Goal: Task Accomplishment & Management: Manage account settings

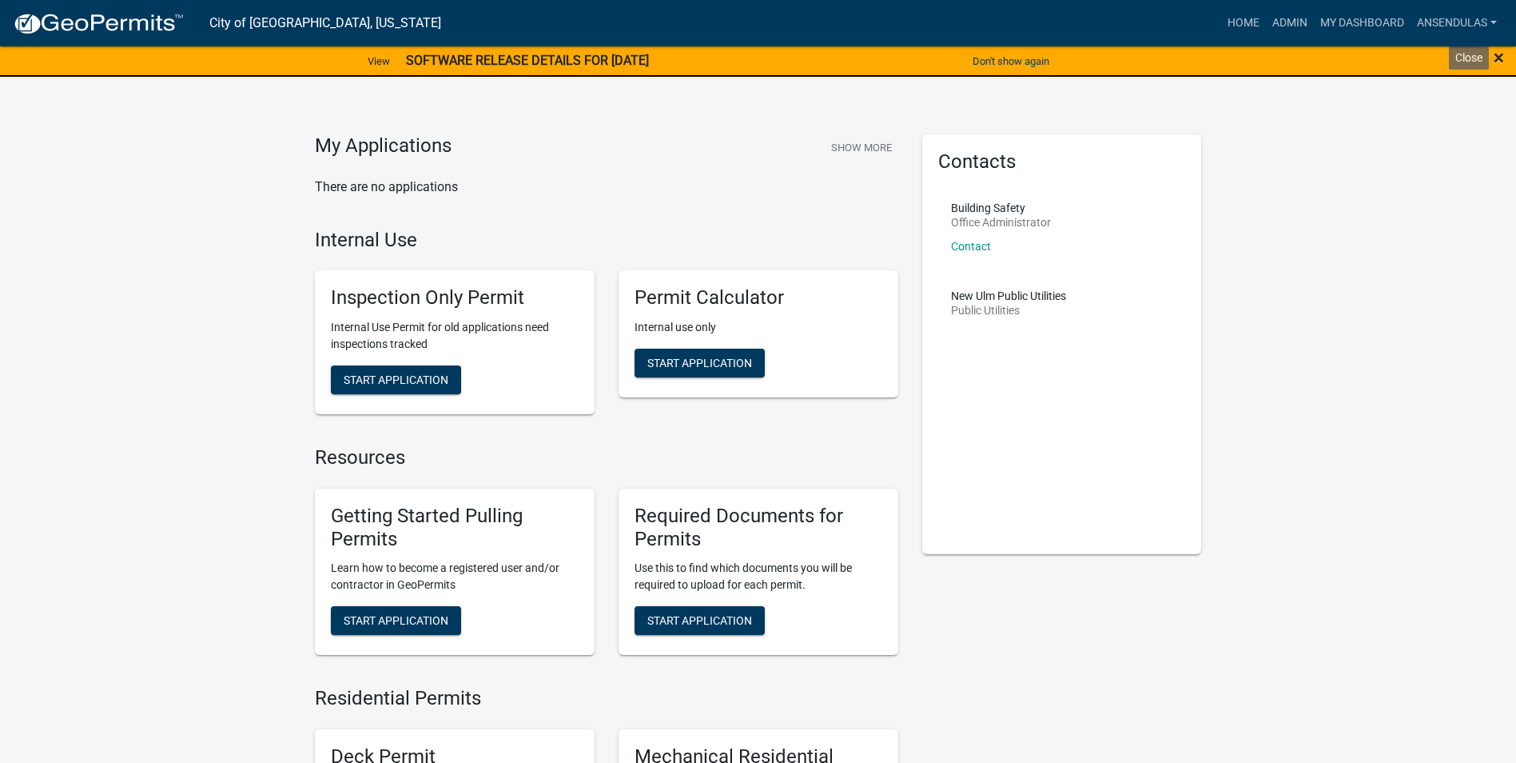
click at [1497, 58] on span "×" at bounding box center [1499, 57] width 10 height 22
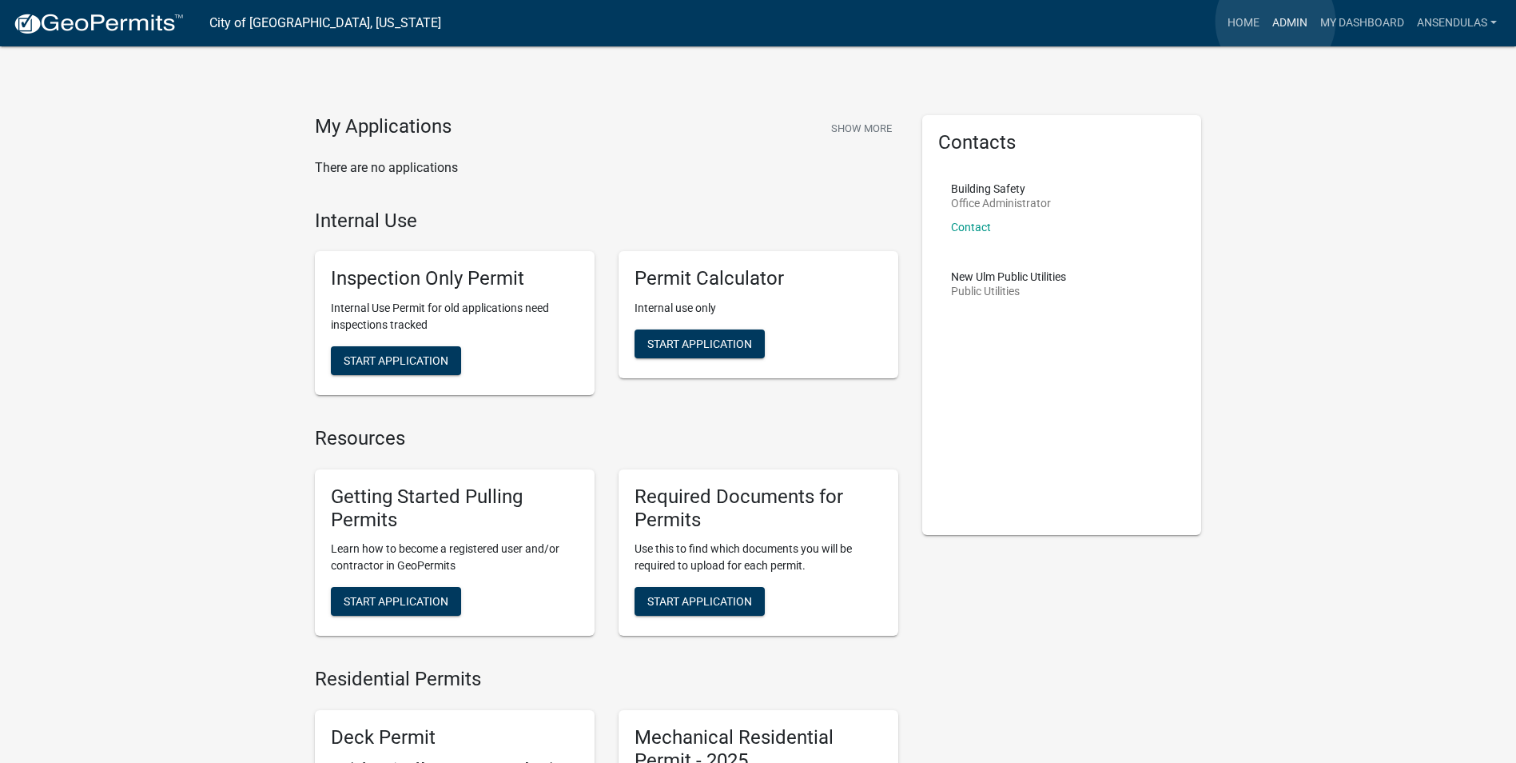
click at [1276, 22] on link "Admin" at bounding box center [1290, 23] width 48 height 30
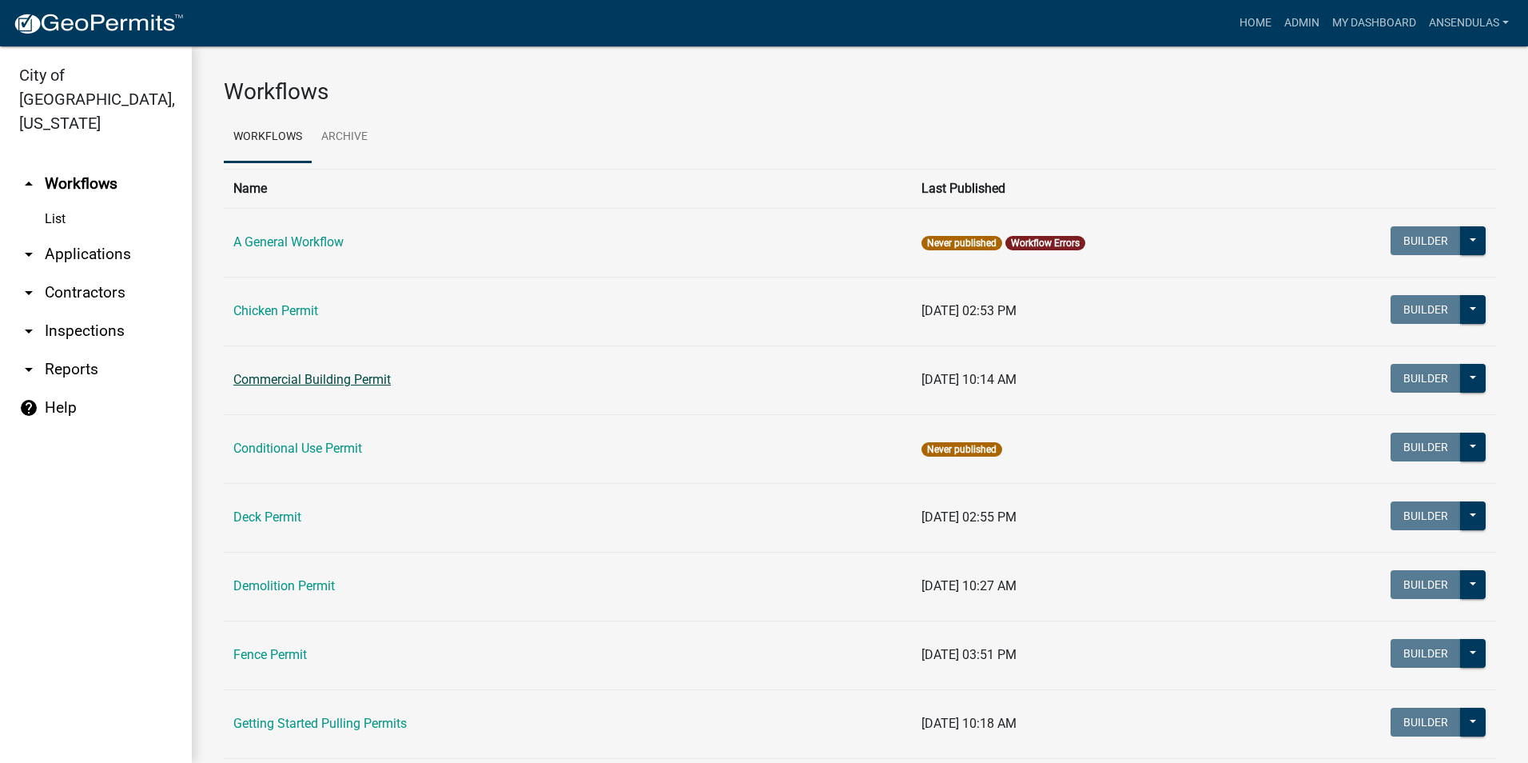
click at [306, 374] on link "Commercial Building Permit" at bounding box center [311, 379] width 157 height 15
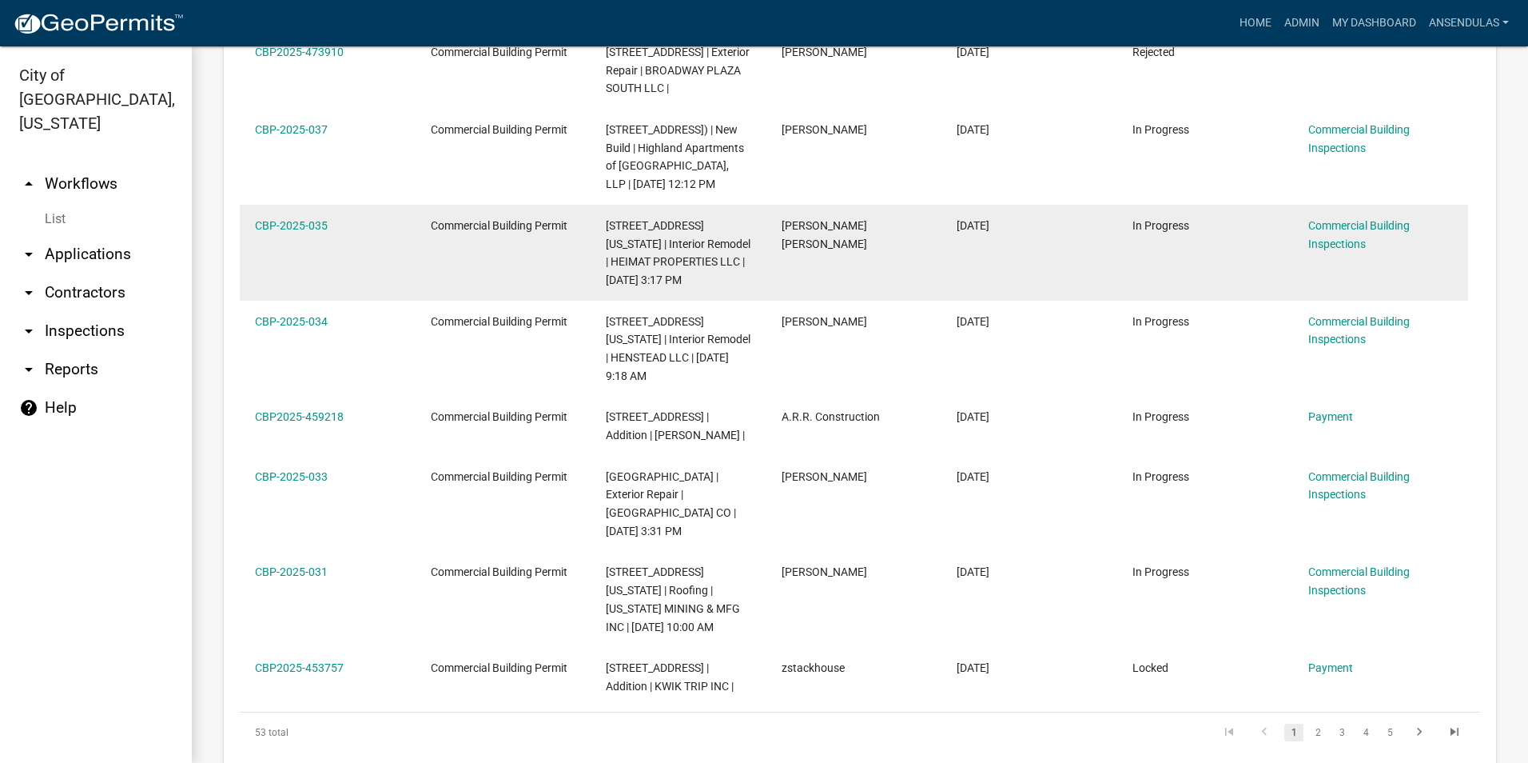
scroll to position [1119, 0]
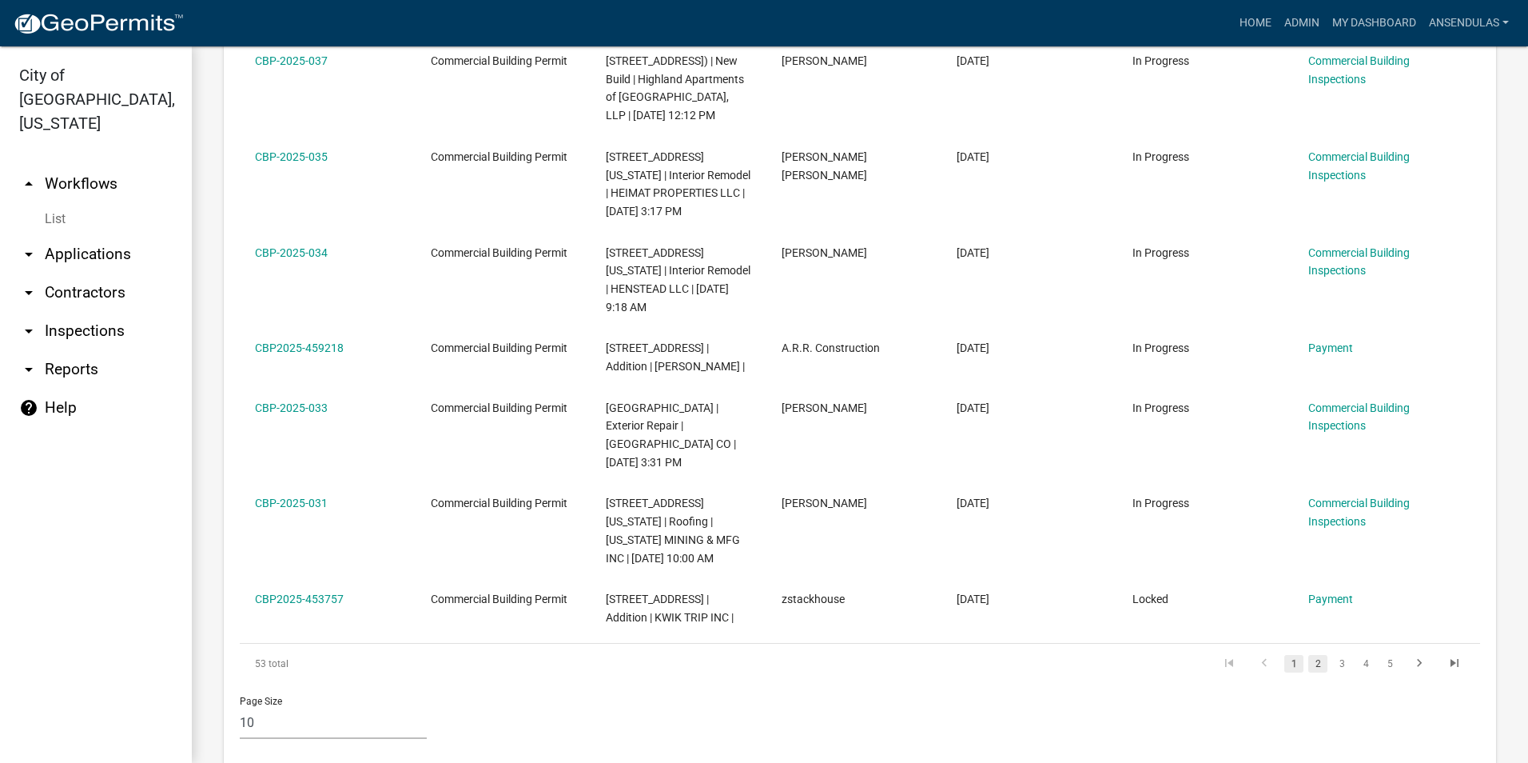
click at [1309, 655] on link "2" at bounding box center [1318, 664] width 19 height 18
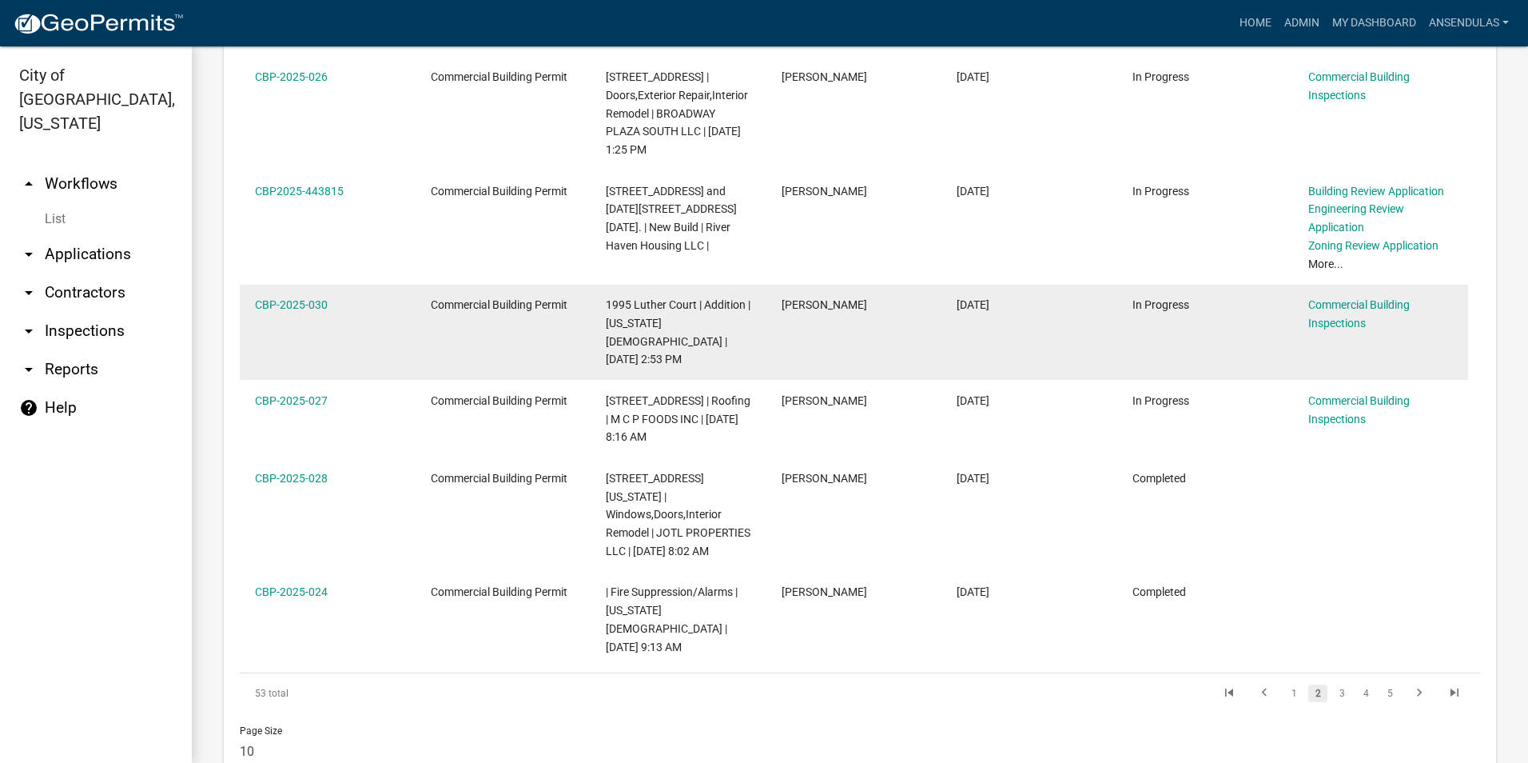
scroll to position [1319, 0]
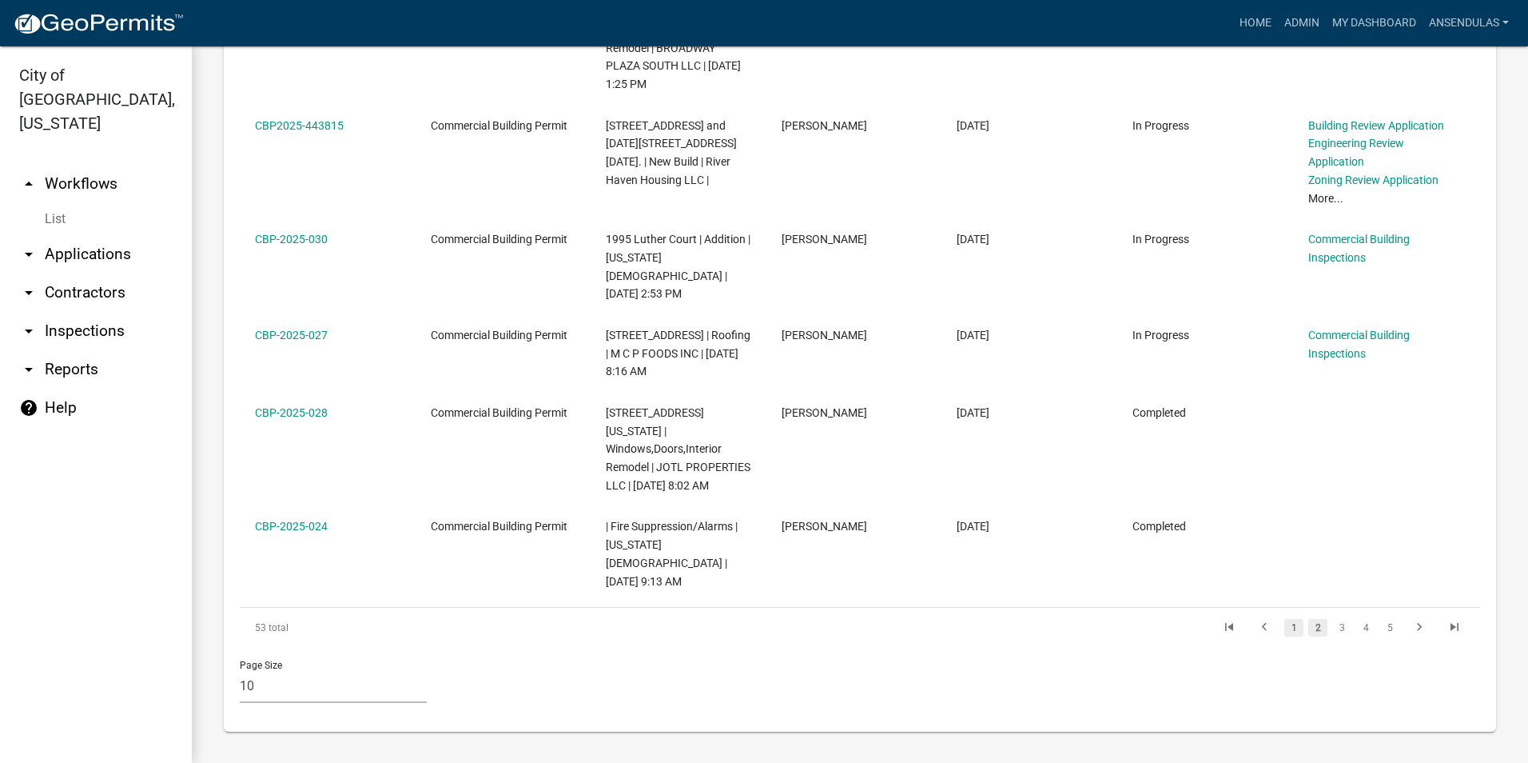
click at [1285, 628] on link "1" at bounding box center [1294, 628] width 19 height 18
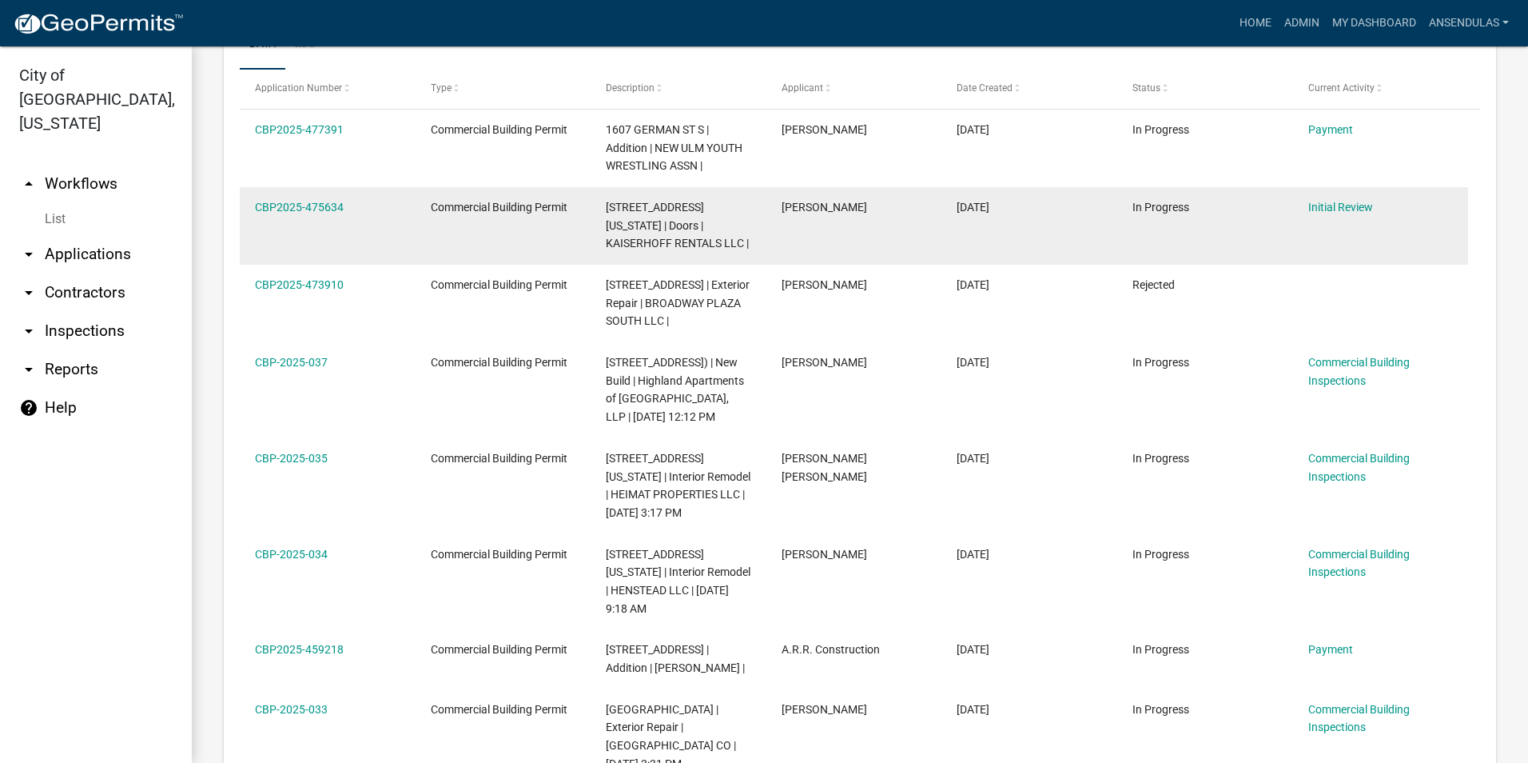
scroll to position [898, 0]
